Goal: Navigation & Orientation: Find specific page/section

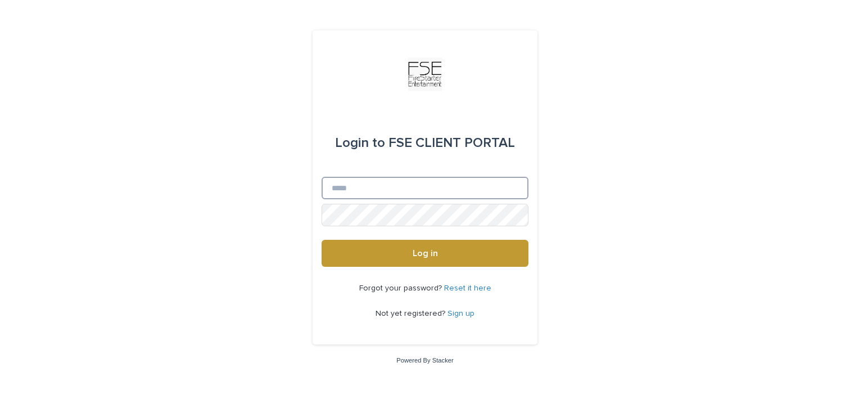
click at [368, 189] on input "Email" at bounding box center [425, 188] width 207 height 22
type input "**********"
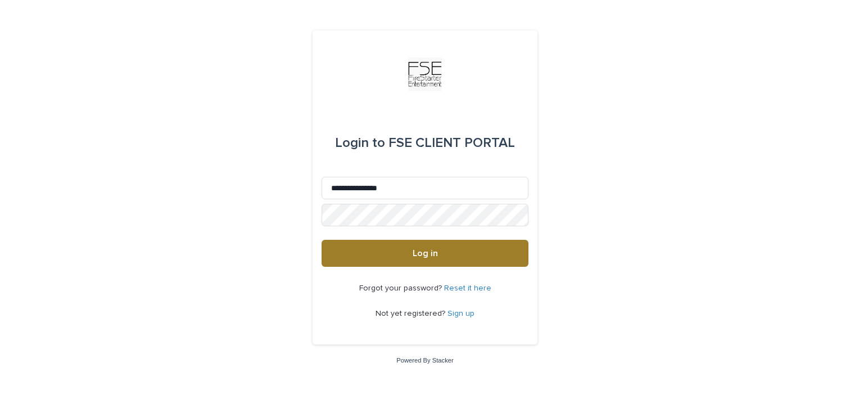
click at [396, 244] on button "Log in" at bounding box center [425, 253] width 207 height 27
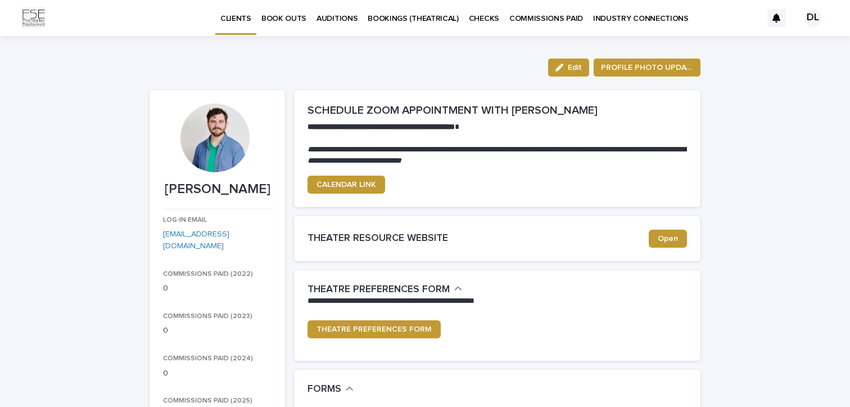
click at [290, 15] on p "BOOK OUTS" at bounding box center [283, 12] width 45 height 24
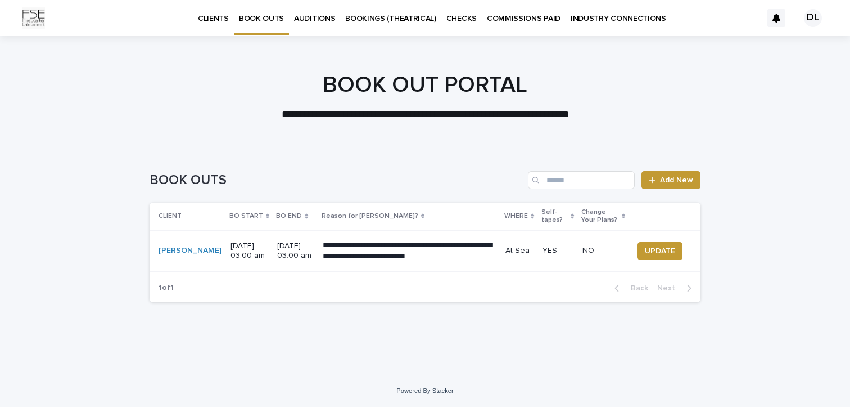
click at [299, 19] on p "AUDITIONS" at bounding box center [314, 12] width 41 height 24
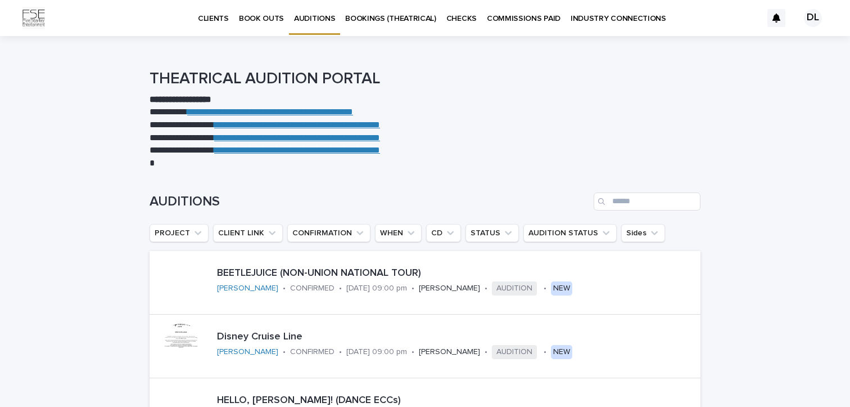
click at [383, 21] on p "BOOKINGS (THEATRICAL)" at bounding box center [390, 12] width 91 height 24
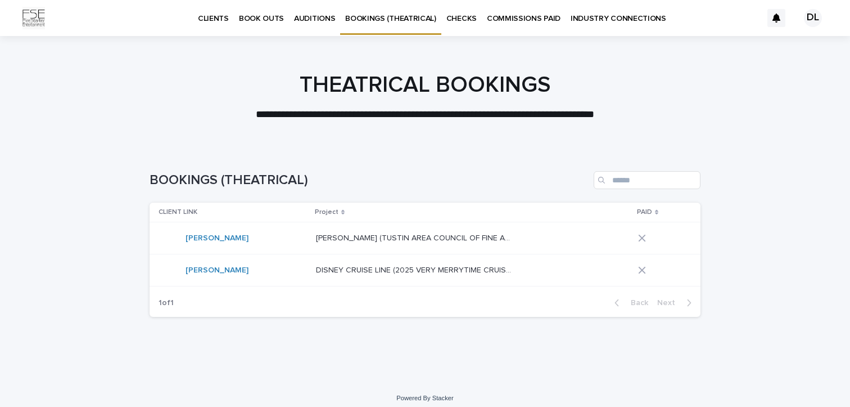
click at [499, 12] on p "COMMISSIONS PAID" at bounding box center [524, 12] width 74 height 24
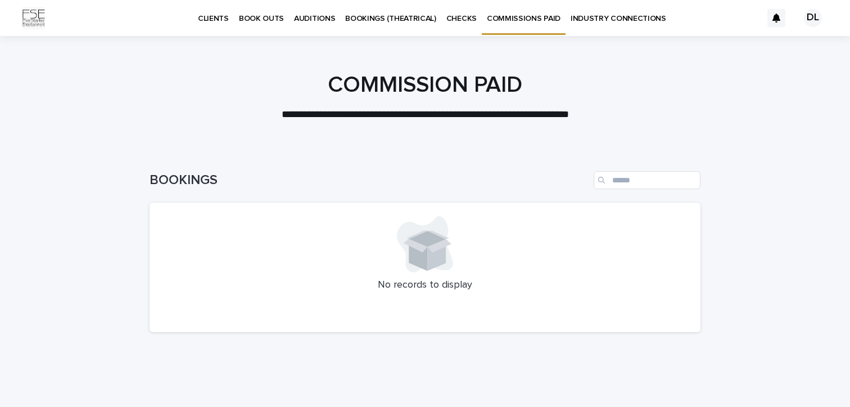
click at [410, 21] on p "BOOKINGS (THEATRICAL)" at bounding box center [390, 12] width 91 height 24
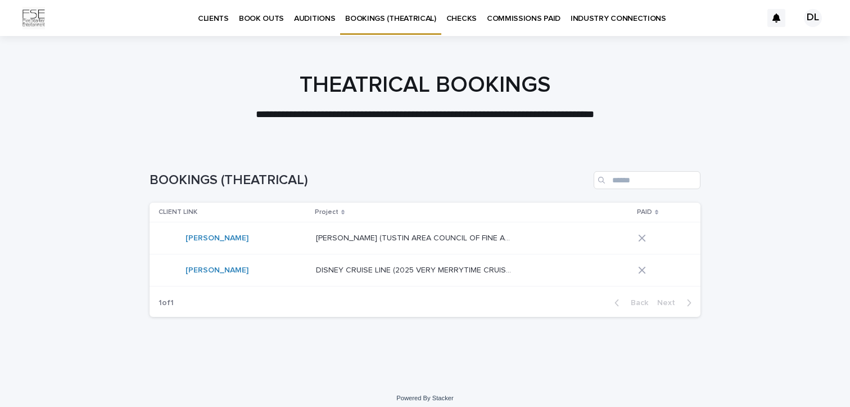
click at [579, 7] on p "INDUSTRY CONNECTIONS" at bounding box center [619, 12] width 96 height 24
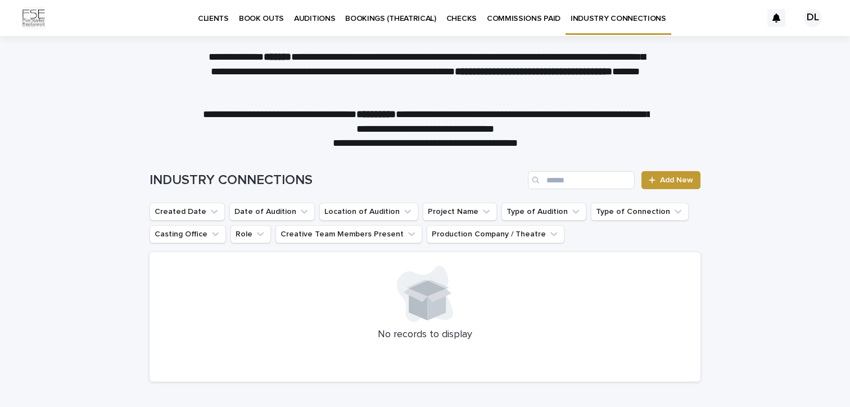
click at [356, 17] on p "BOOKINGS (THEATRICAL)" at bounding box center [390, 12] width 91 height 24
